Goal: Find specific page/section: Find specific page/section

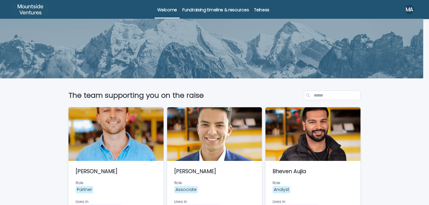
click at [264, 10] on p "Telness" at bounding box center [261, 6] width 15 height 13
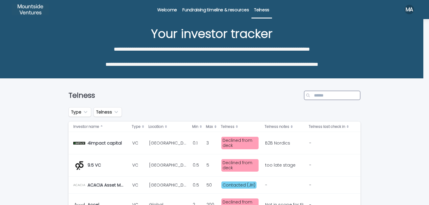
click at [329, 95] on input "Search" at bounding box center [332, 96] width 57 height 10
type input "*"
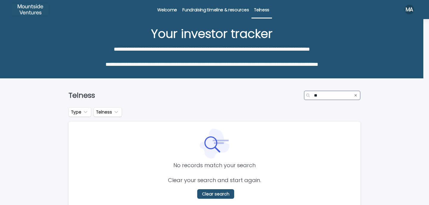
scroll to position [35, 0]
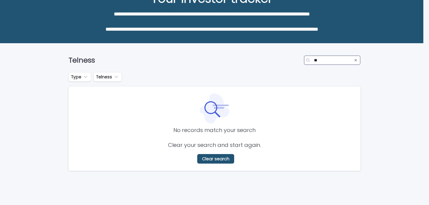
type input "*"
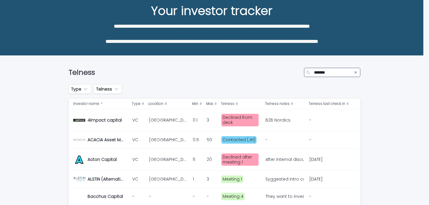
scroll to position [35, 0]
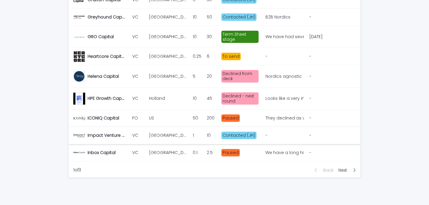
scroll to position [572, 0]
type input "*******"
click at [351, 167] on div "button" at bounding box center [353, 169] width 5 height 5
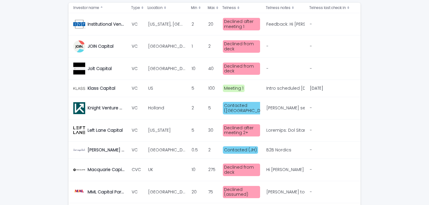
scroll to position [88, 0]
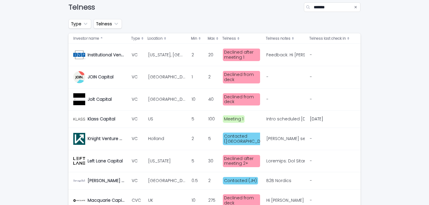
click at [354, 7] on icon "Search" at bounding box center [355, 7] width 2 height 2
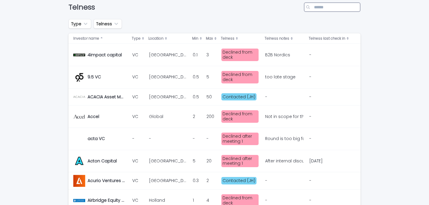
click at [333, 9] on input "Search" at bounding box center [332, 7] width 57 height 10
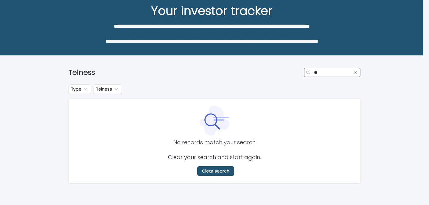
scroll to position [35, 0]
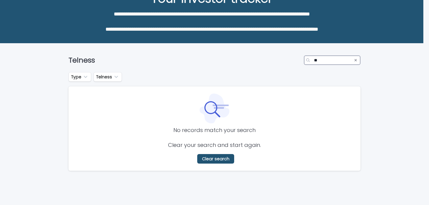
type input "*"
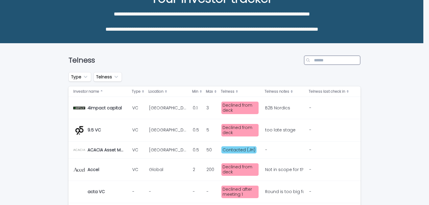
scroll to position [88, 0]
